Goal: Check status: Check status

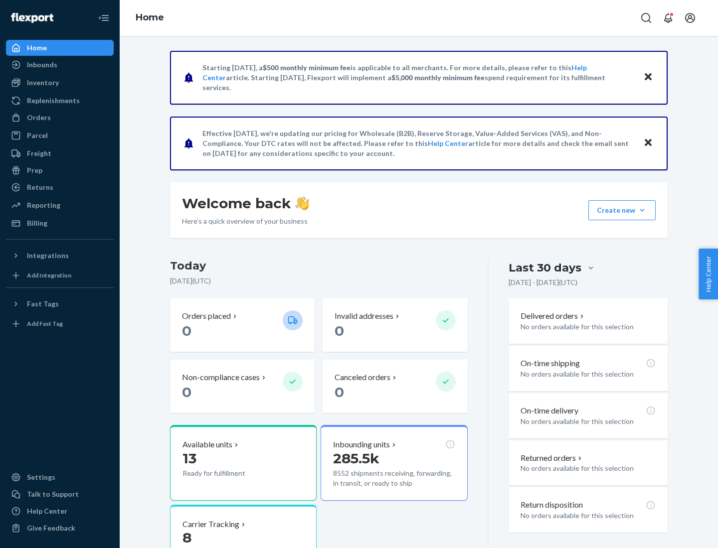
click at [642, 210] on button "Create new Create new inbound Create new order Create new product" at bounding box center [621, 210] width 67 height 20
click at [41, 65] on div "Inbounds" at bounding box center [42, 65] width 30 height 10
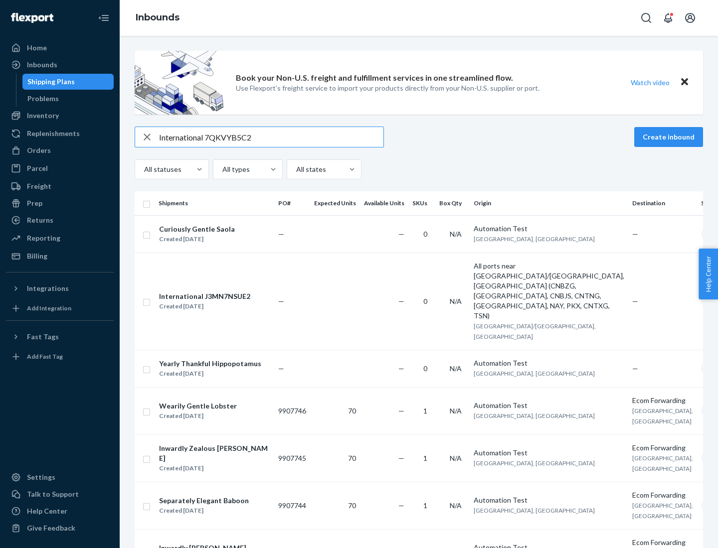
type input "International 7QKVYB5C29"
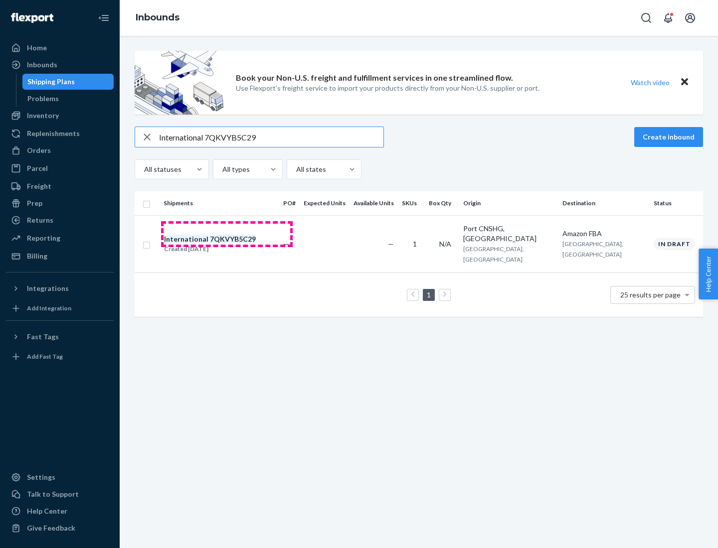
click at [227, 244] on div "Created [DATE]" at bounding box center [210, 249] width 92 height 10
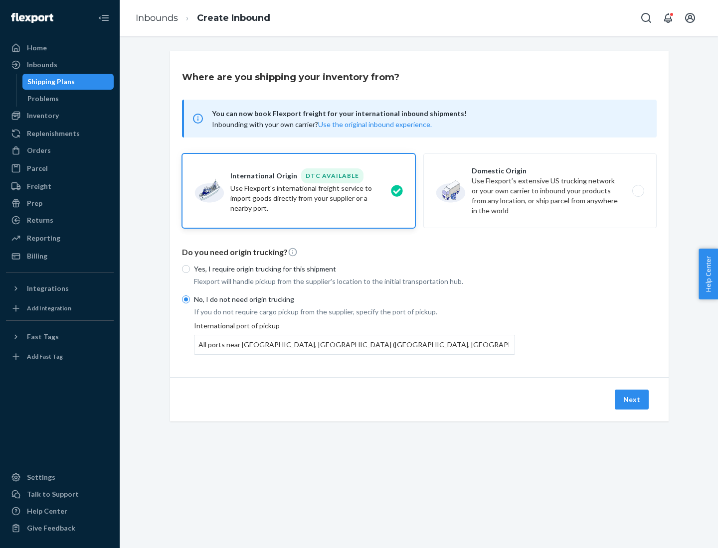
click at [632, 399] on button "Next" at bounding box center [631, 400] width 34 height 20
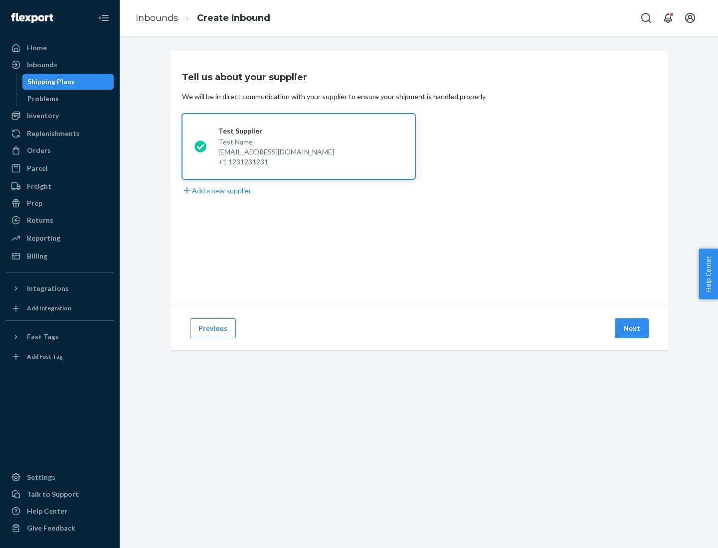
click at [632, 328] on button "Next" at bounding box center [631, 328] width 34 height 20
